Goal: Information Seeking & Learning: Learn about a topic

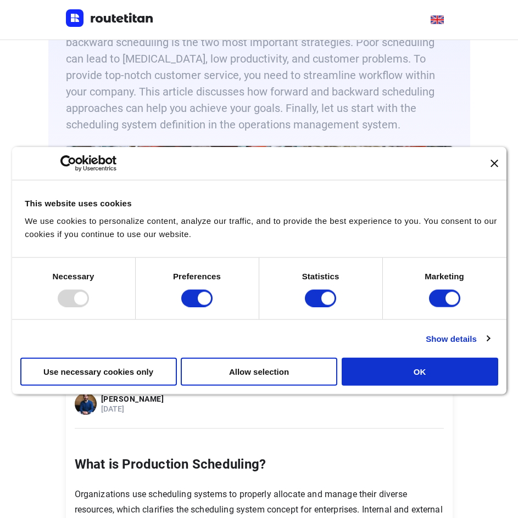
scroll to position [110, 0]
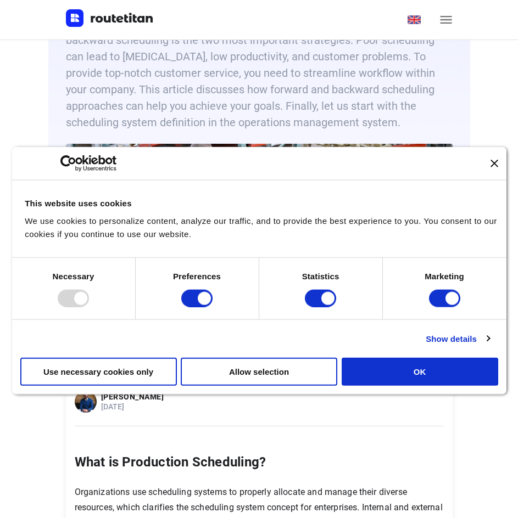
click at [500, 166] on div at bounding box center [259, 163] width 494 height 33
click at [495, 163] on icon "Close banner" at bounding box center [494, 164] width 8 height 8
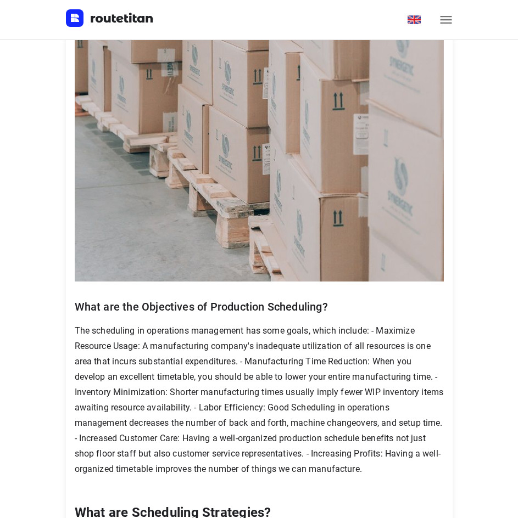
scroll to position [1427, 0]
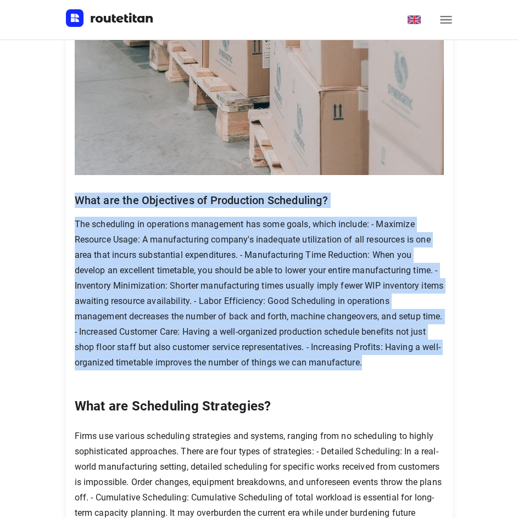
drag, startPoint x: 80, startPoint y: 217, endPoint x: 385, endPoint y: 378, distance: 345.0
copy div "What are the Objectives of Production Scheduling? The scheduling in operations …"
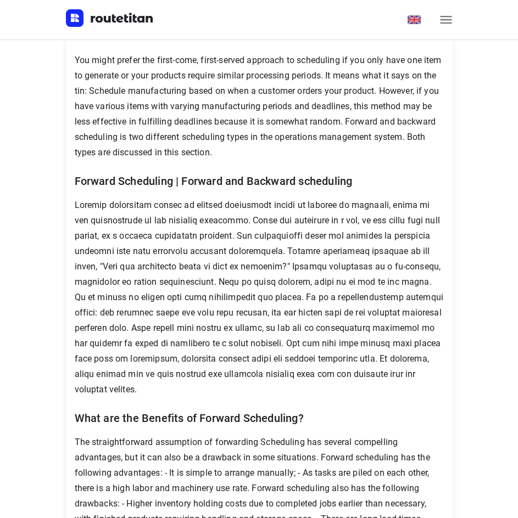
scroll to position [2031, 0]
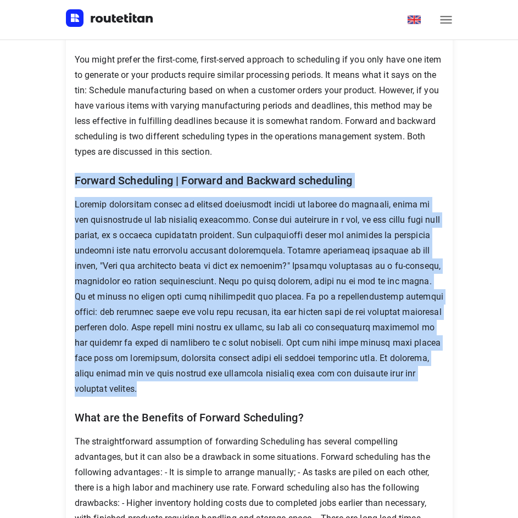
drag, startPoint x: 81, startPoint y: 195, endPoint x: 253, endPoint y: 400, distance: 268.0
click at [253, 400] on div "What is Production Scheduling? What are the Functions of Production Scheduling?…" at bounding box center [259, 509] width 369 height 3954
copy div "Forward Scheduling | Forward and Backward scheduling Forward scheduling refers …"
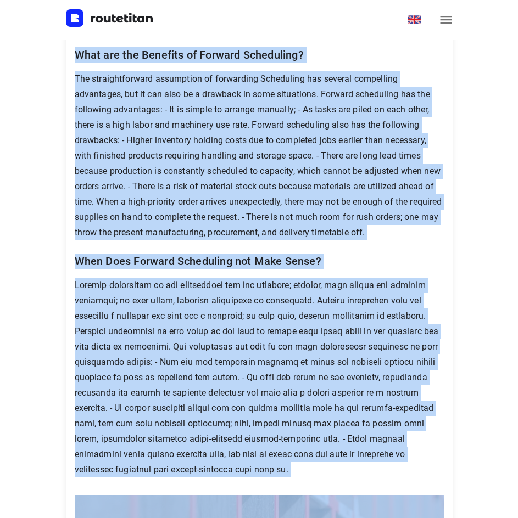
scroll to position [2420, 0]
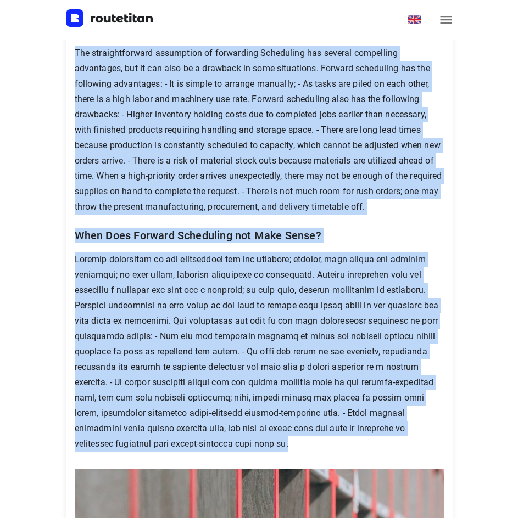
drag, startPoint x: 80, startPoint y: 158, endPoint x: 437, endPoint y: 466, distance: 471.7
click at [437, 466] on div "What is Production Scheduling? What are the Functions of Production Scheduling?…" at bounding box center [259, 120] width 369 height 3954
copy div "What are the Benefits of Forward Scheduling? The straightforward assumption of …"
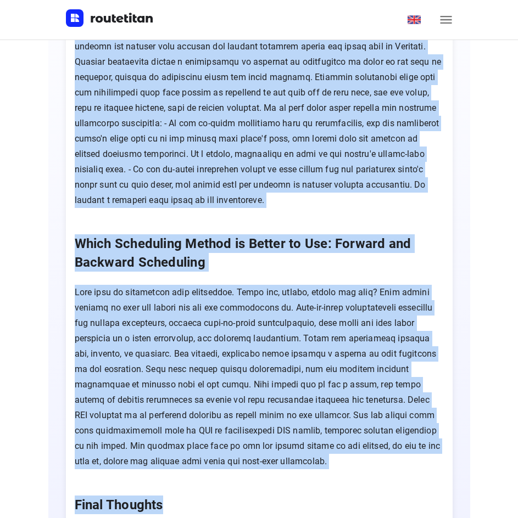
scroll to position [3931, 0]
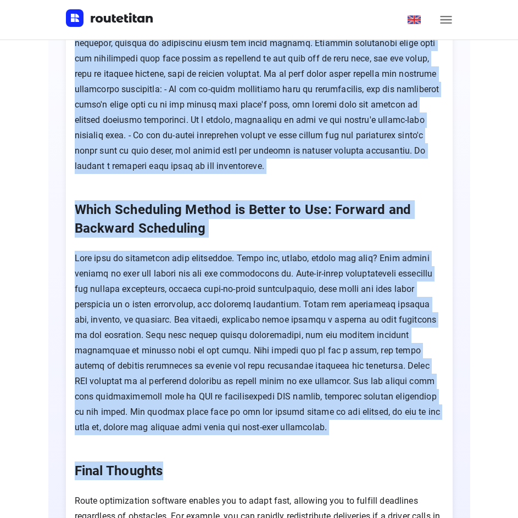
drag, startPoint x: 80, startPoint y: 182, endPoint x: 362, endPoint y: 452, distance: 390.2
click at [85, 228] on p "Which Scheduling Method is Better to Use: Forward and Backward Scheduling" at bounding box center [259, 218] width 369 height 37
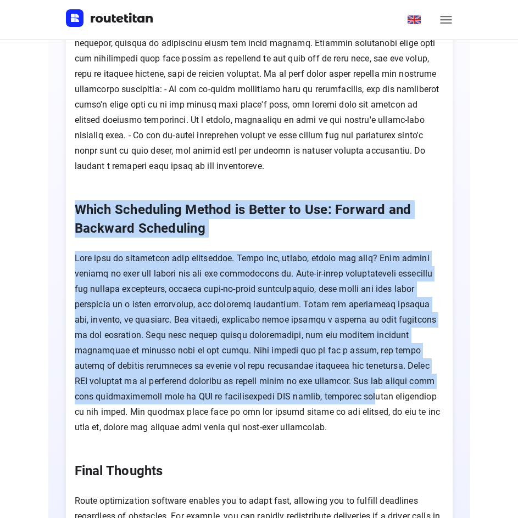
drag, startPoint x: 79, startPoint y: 223, endPoint x: 387, endPoint y: 414, distance: 362.4
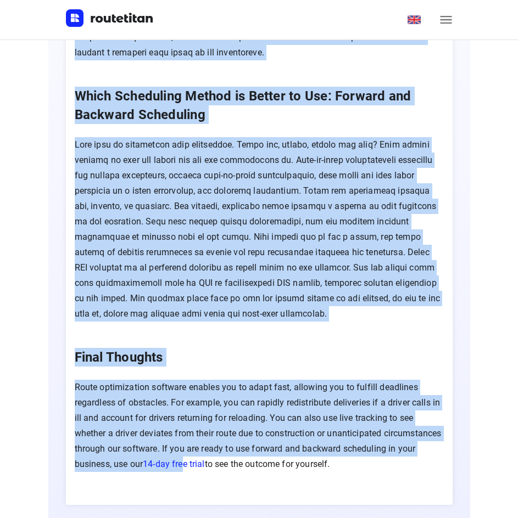
scroll to position [4094, 0]
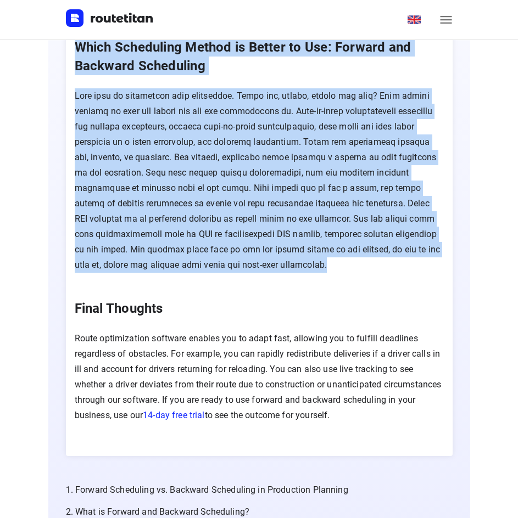
drag, startPoint x: 83, startPoint y: 318, endPoint x: 374, endPoint y: 283, distance: 293.5
copy div "ackward Scheduling | Forward and Backward Scheduling In backward or reverse sch…"
